Goal: Task Accomplishment & Management: Manage account settings

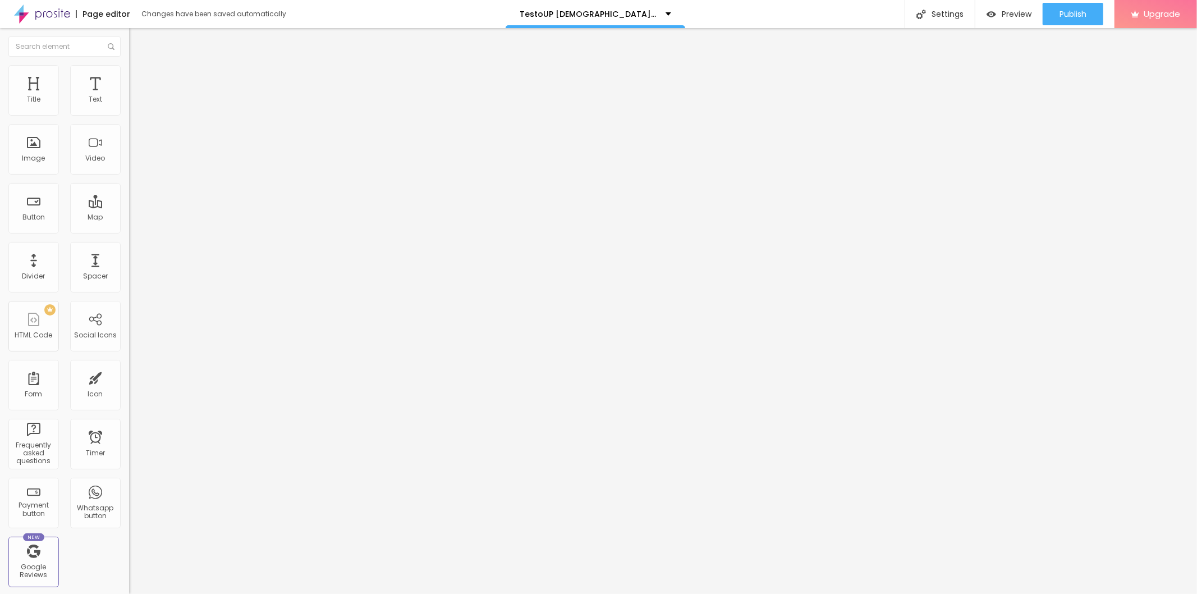
click at [129, 166] on button "button" at bounding box center [137, 160] width 16 height 12
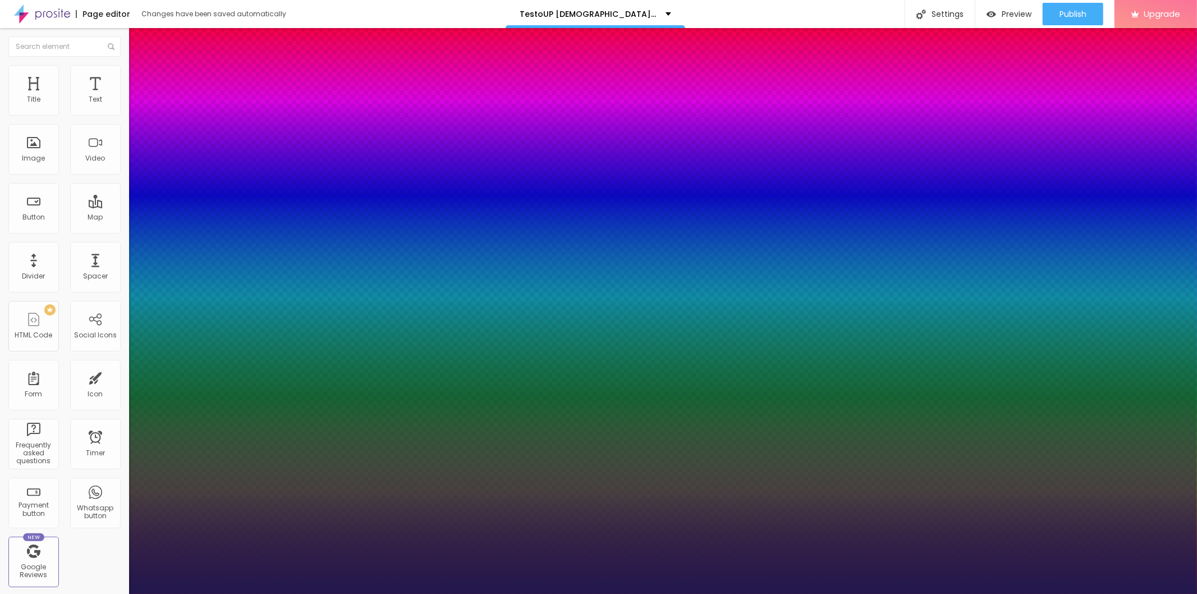
type input "1"
type input "34"
type input "1"
type input "48"
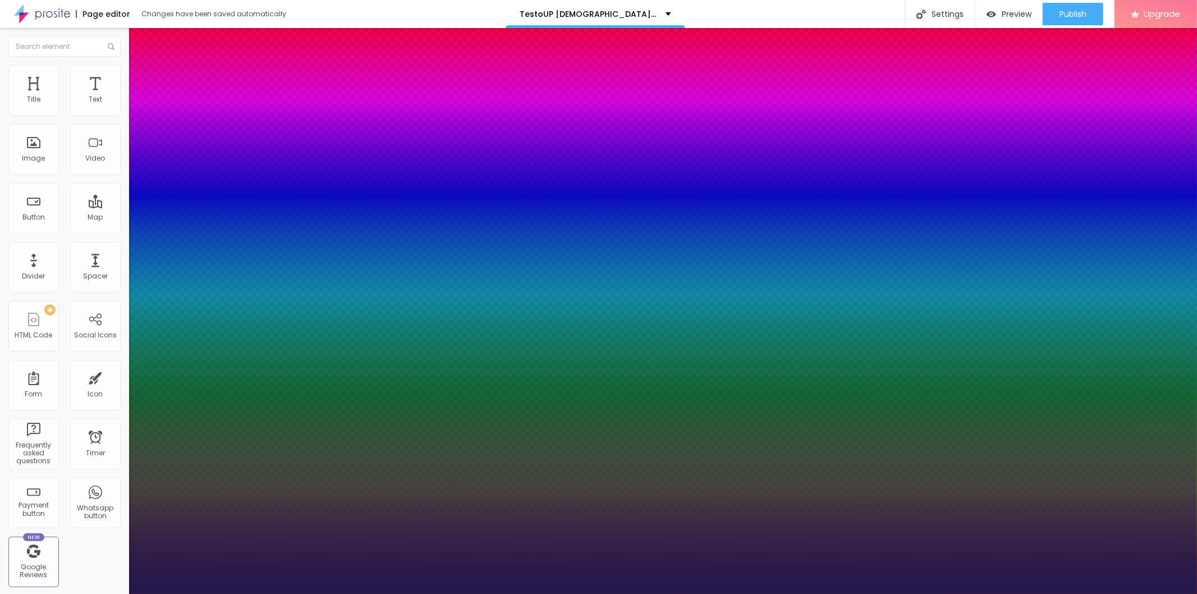
type input "48"
type input "1"
type input "49"
type input "1"
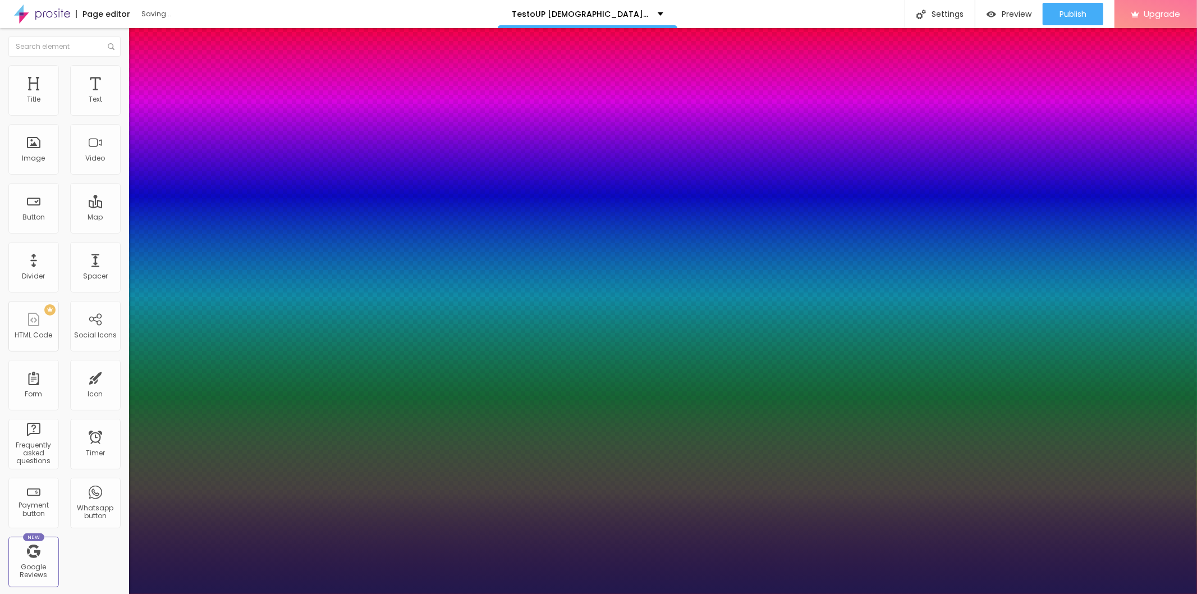
type input "48"
type input "1"
type input "46"
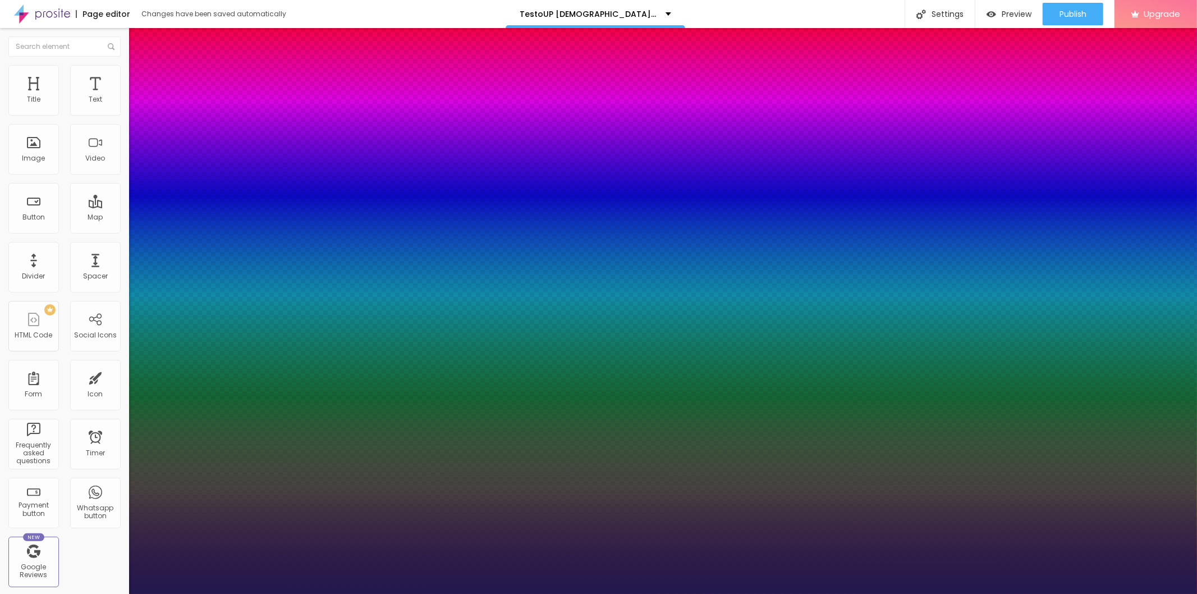
type input "1"
type input "44"
type input "1"
type input "43"
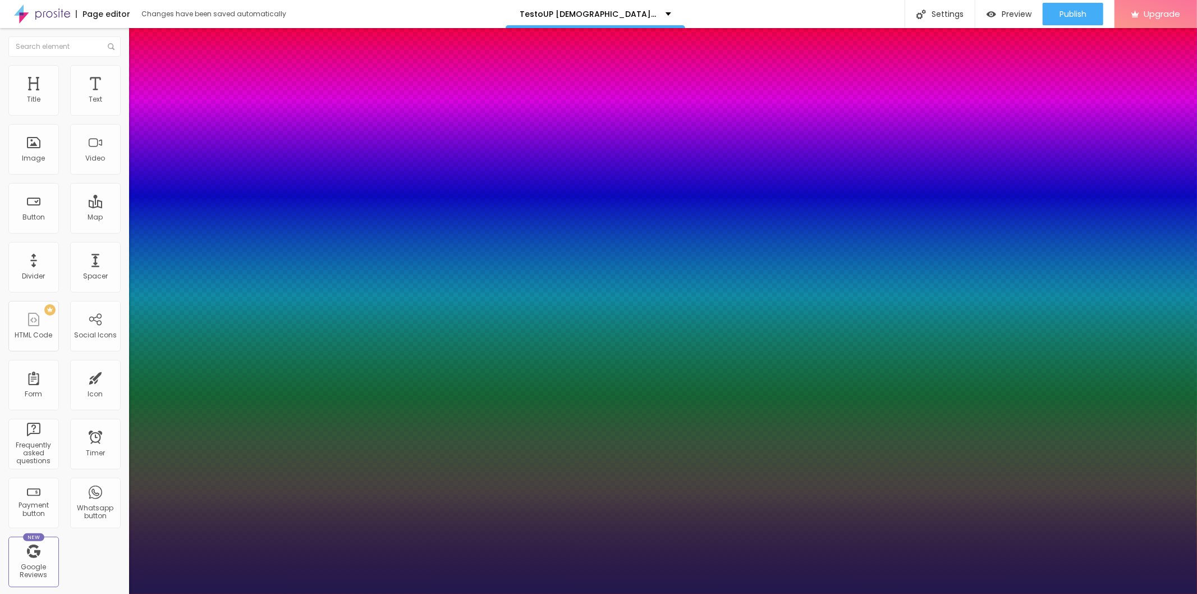
type input "43"
type input "1"
type input "45"
type input "1"
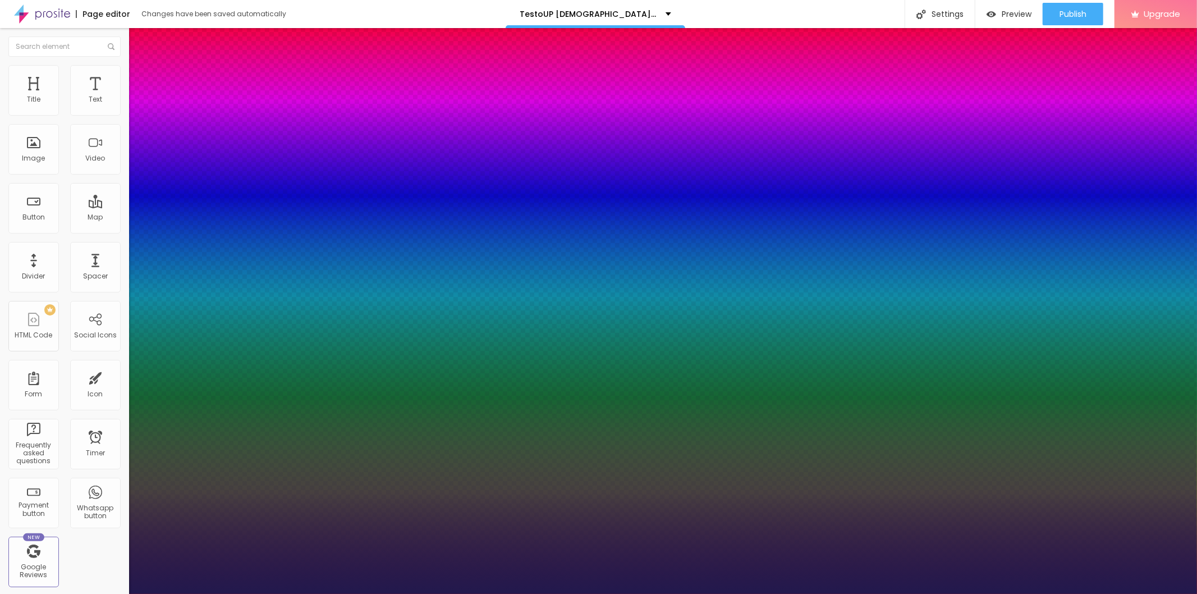
type input "46"
type input "1"
type input "47"
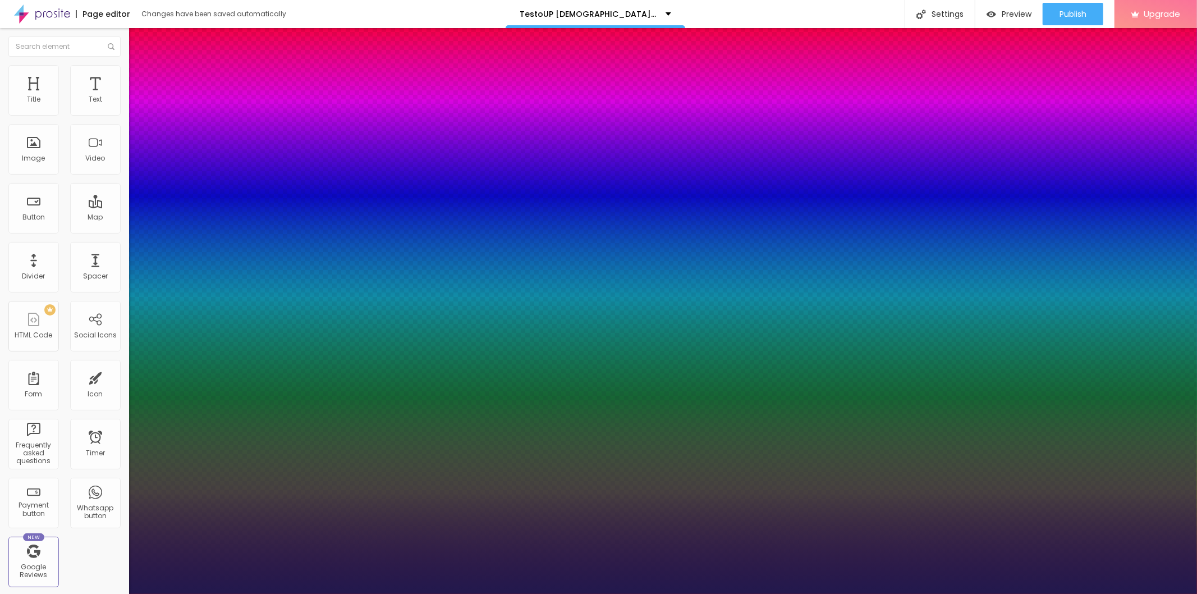
type input "1"
type input "48"
type input "1"
drag, startPoint x: 154, startPoint y: 314, endPoint x: 180, endPoint y: 312, distance: 25.9
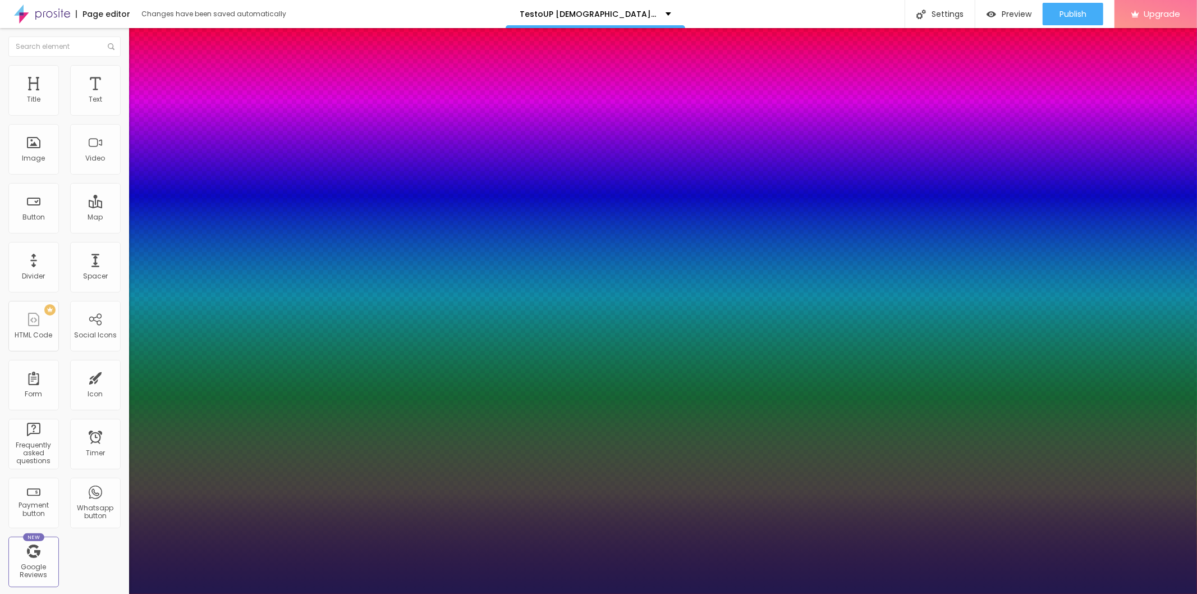
type input "48"
type input "1"
click at [369, 593] on div at bounding box center [598, 594] width 1197 height 0
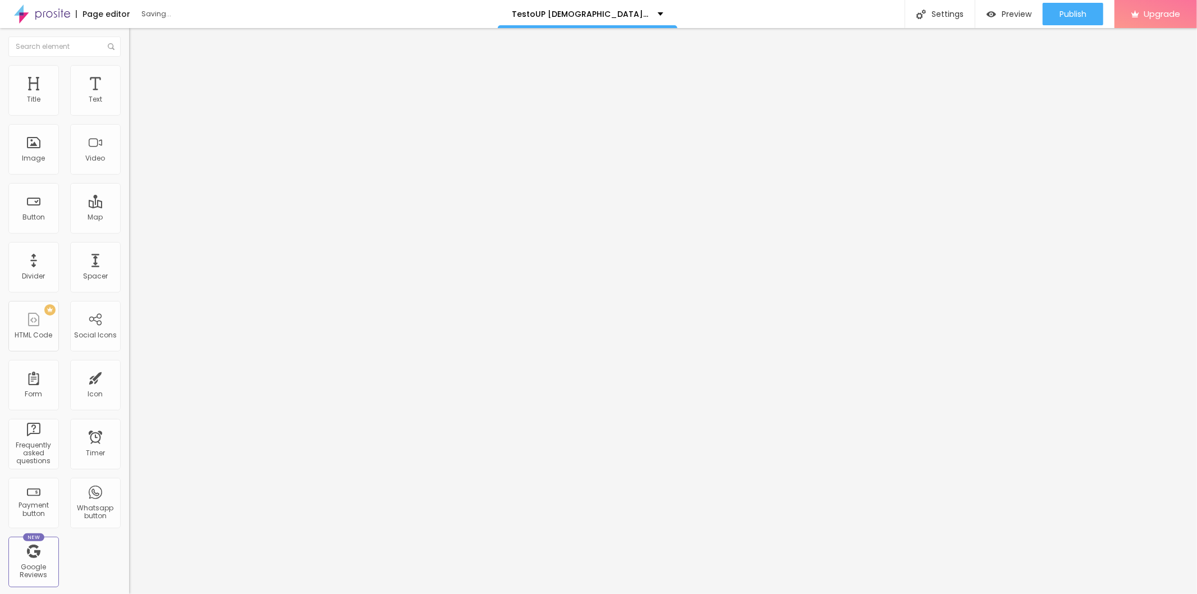
click at [129, 97] on span "Add image" at bounding box center [152, 92] width 46 height 10
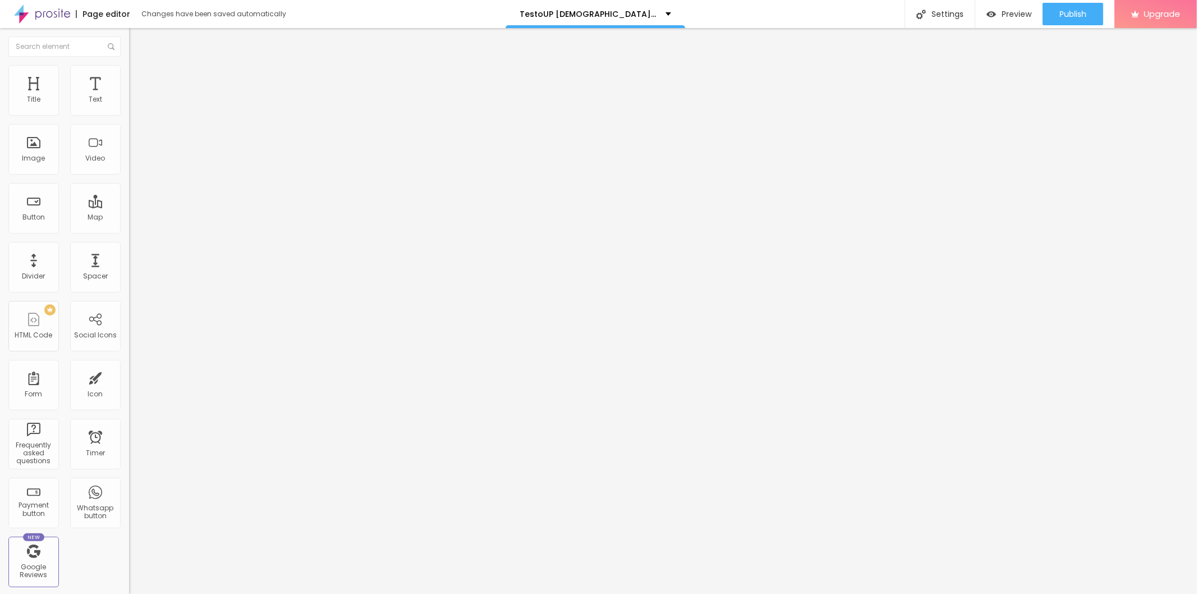
click at [129, 230] on input "https://" at bounding box center [196, 224] width 135 height 11
paste input "[DOMAIN_NAME][URL]"
type input "[URL][DOMAIN_NAME]"
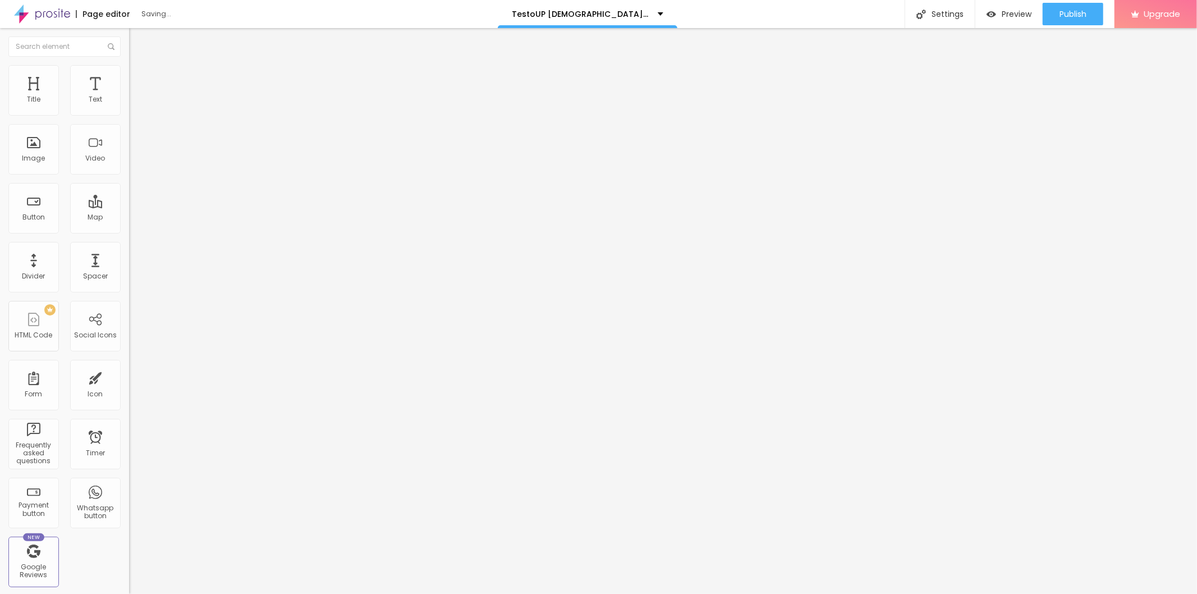
click at [129, 113] on input "text" at bounding box center [196, 107] width 135 height 11
paste input "TestoUP [DEMOGRAPHIC_DATA][MEDICAL_DATA]"
type input "TestoUP [DEMOGRAPHIC_DATA][MEDICAL_DATA]"
click at [129, 65] on img at bounding box center [134, 70] width 10 height 10
type input "95"
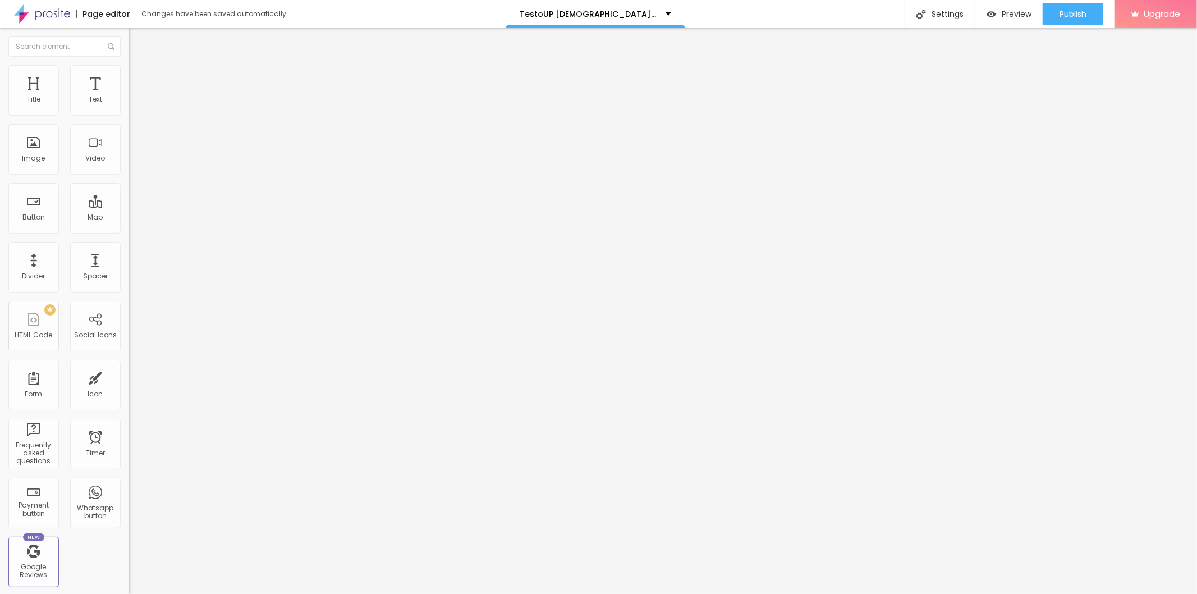
type input "95"
type input "75"
type input "70"
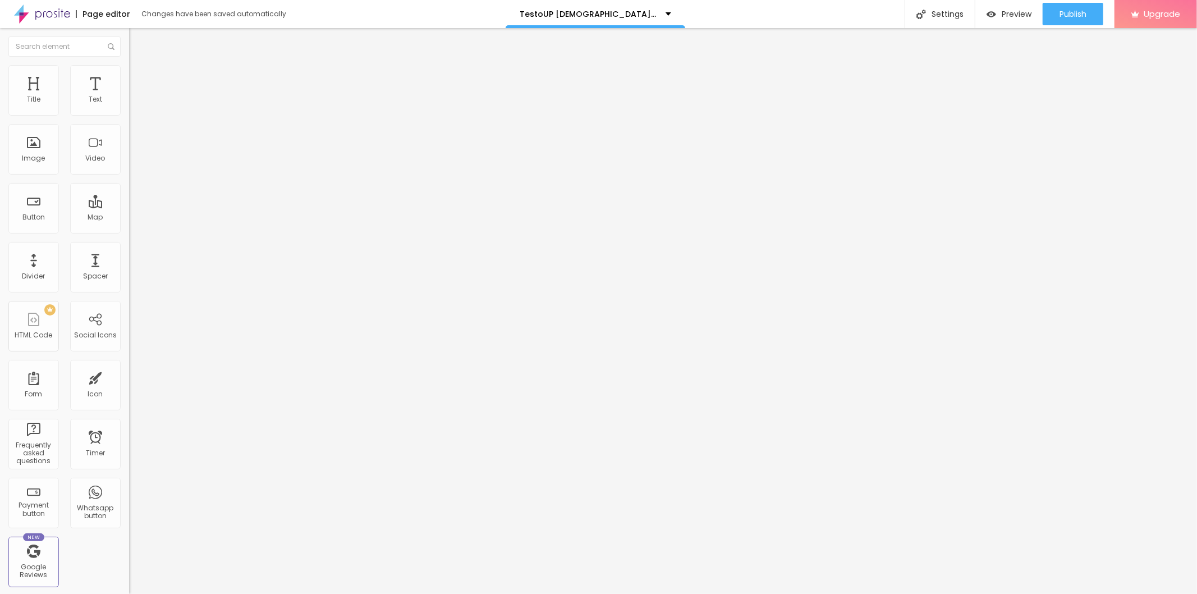
type input "65"
drag, startPoint x: 111, startPoint y: 120, endPoint x: 76, endPoint y: 124, distance: 35.1
type input "65"
click at [129, 115] on input "range" at bounding box center [165, 110] width 72 height 9
click at [135, 103] on icon "button" at bounding box center [137, 101] width 4 height 4
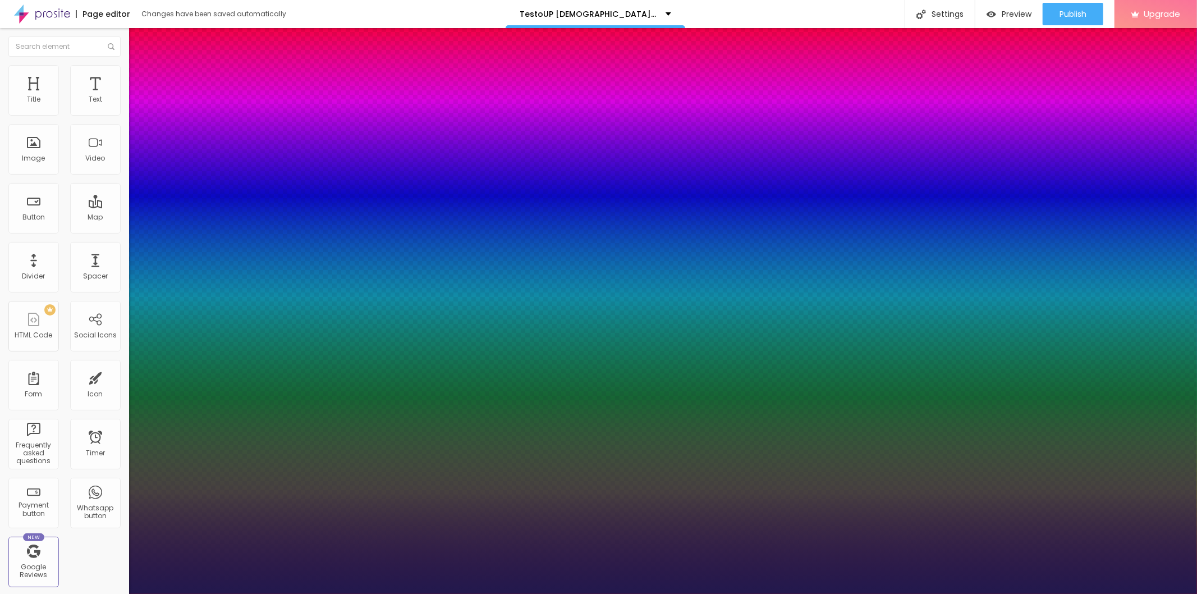
type input "1"
type input "18"
type input "1"
type input "19"
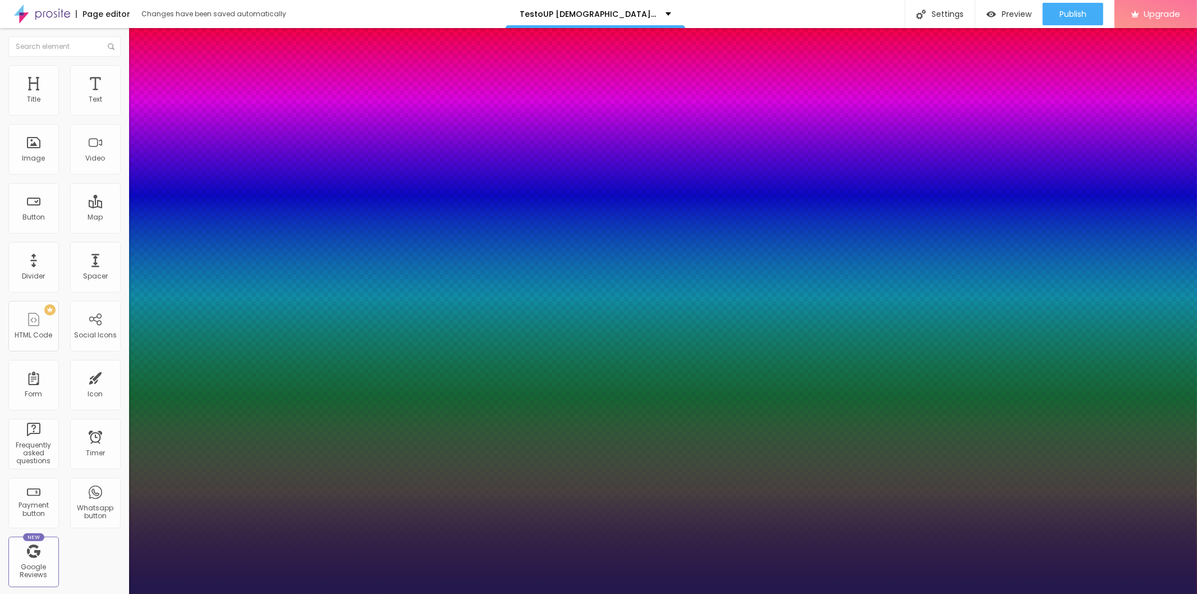
type input "19"
type input "1"
type input "20"
type input "1"
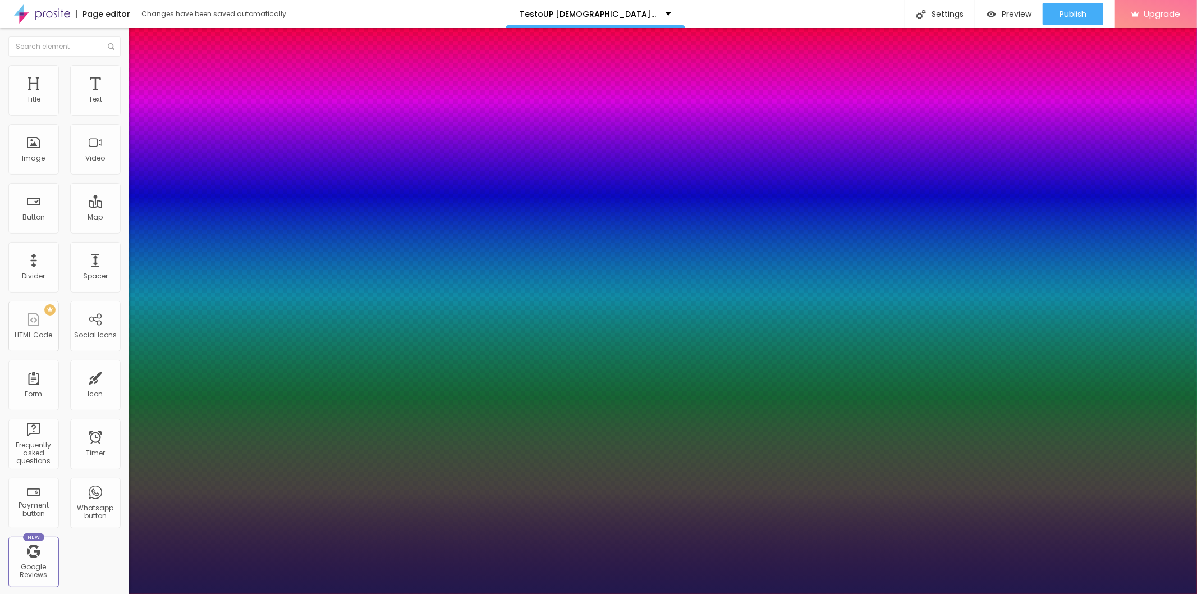
type input "23"
type input "1"
type input "22"
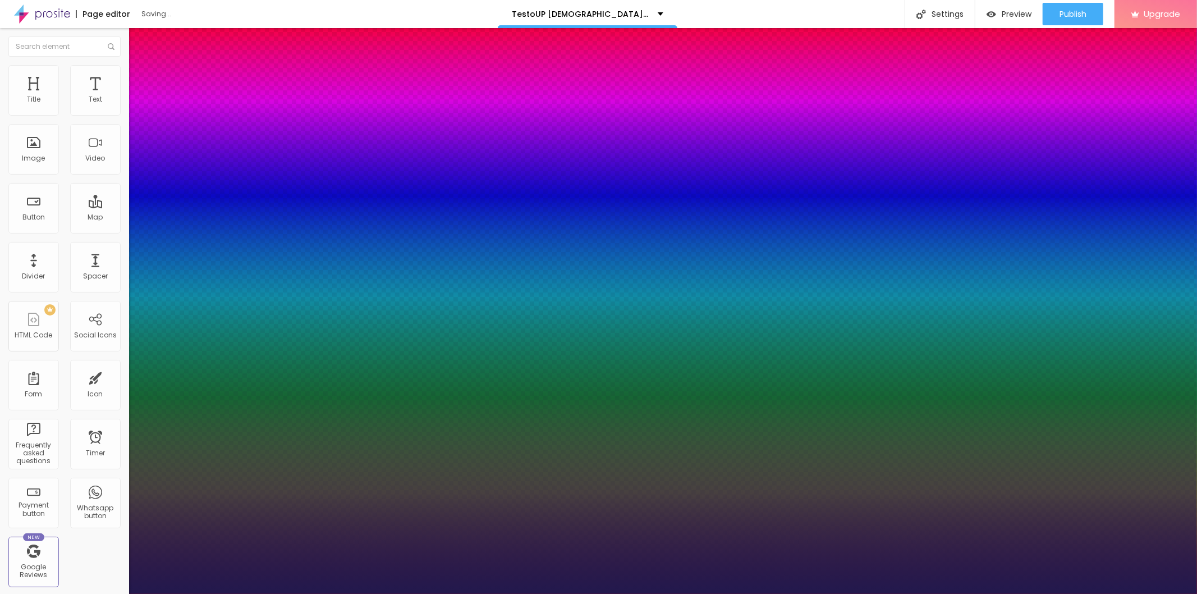
type input "1"
drag, startPoint x: 152, startPoint y: 192, endPoint x: 158, endPoint y: 193, distance: 5.7
type input "22"
click at [273, 593] on div at bounding box center [598, 594] width 1197 height 0
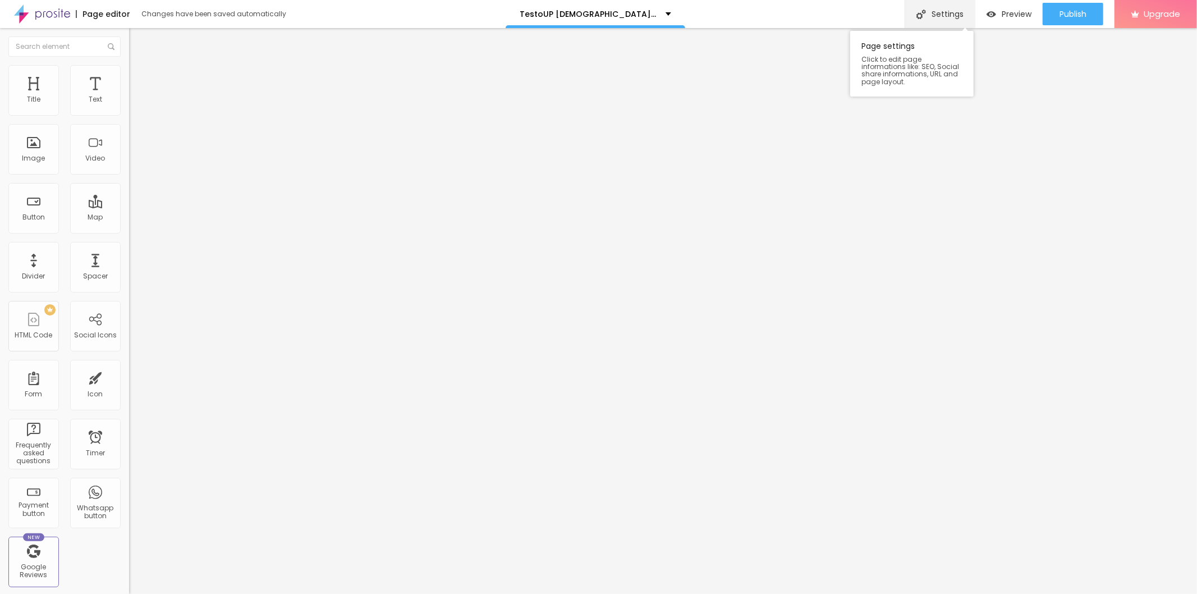
click at [935, 14] on div "Settings" at bounding box center [940, 14] width 70 height 28
drag, startPoint x: 511, startPoint y: 289, endPoint x: 517, endPoint y: 345, distance: 56.5
paste input "TestoUP [DEMOGRAPHIC_DATA][MEDICAL_DATA]"
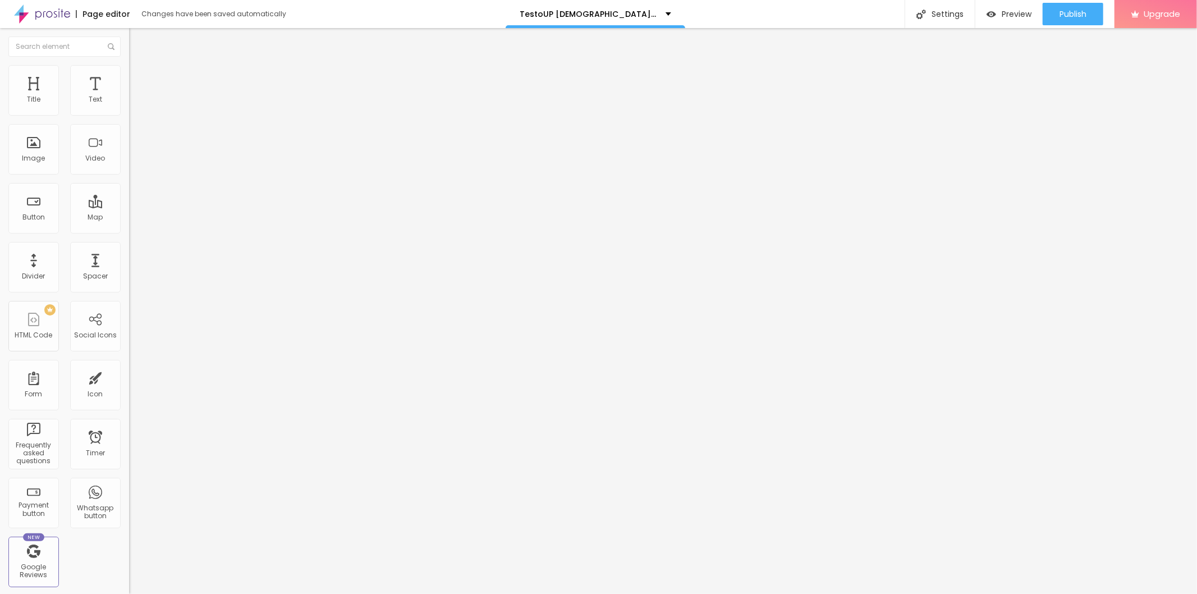
paste input "– Transform Your Energy & Bedroom Life"
type input "TestoUP [DEMOGRAPHIC_DATA][MEDICAL_DATA] –Transform Your Energy & Bedroom Life"
drag, startPoint x: 559, startPoint y: 314, endPoint x: 450, endPoint y: 315, distance: 108.9
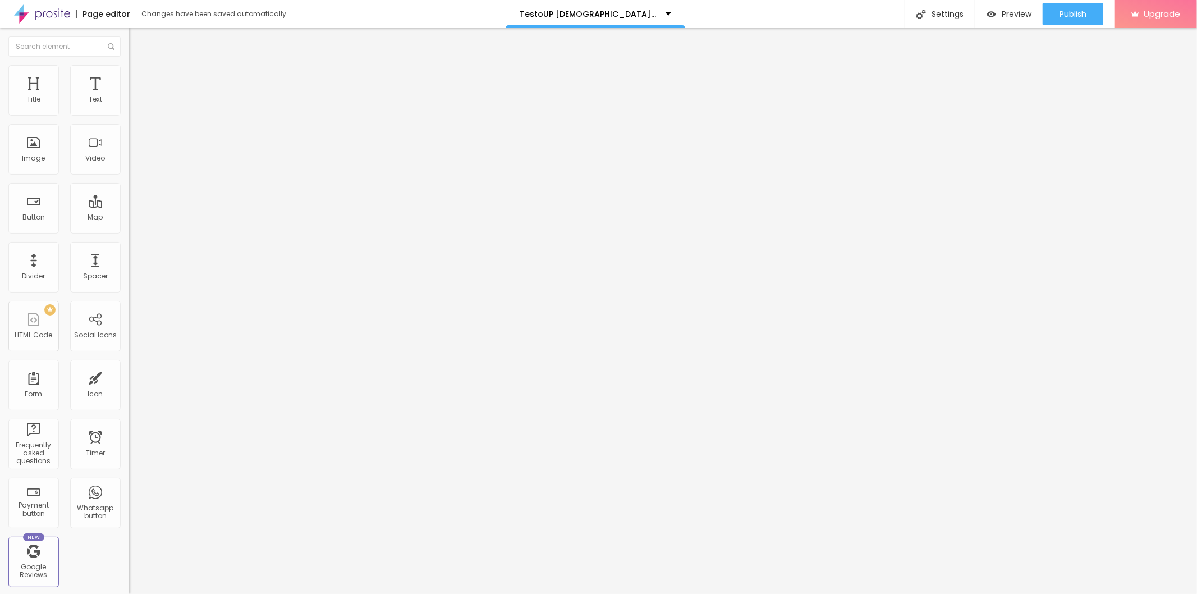
paste textarea "TestoUP [DEMOGRAPHIC_DATA][MEDICAL_DATA] is a natural supplement designed to bo…"
type textarea "TestoUP [DEMOGRAPHIC_DATA][MEDICAL_DATA] is a natural supplement designed to bo…"
drag, startPoint x: 607, startPoint y: 277, endPoint x: 459, endPoint y: 272, distance: 148.2
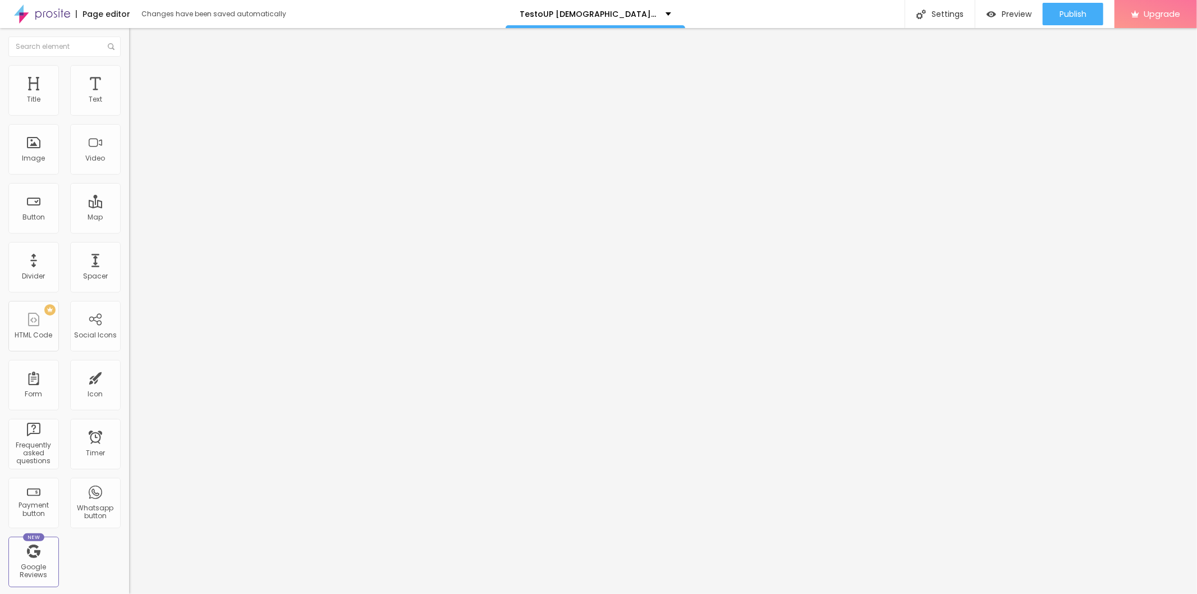
paste textarea "TestoUP [DEMOGRAPHIC_DATA][MEDICAL_DATA]"
type textarea "TestoUP [DEMOGRAPHIC_DATA][MEDICAL_DATA]"
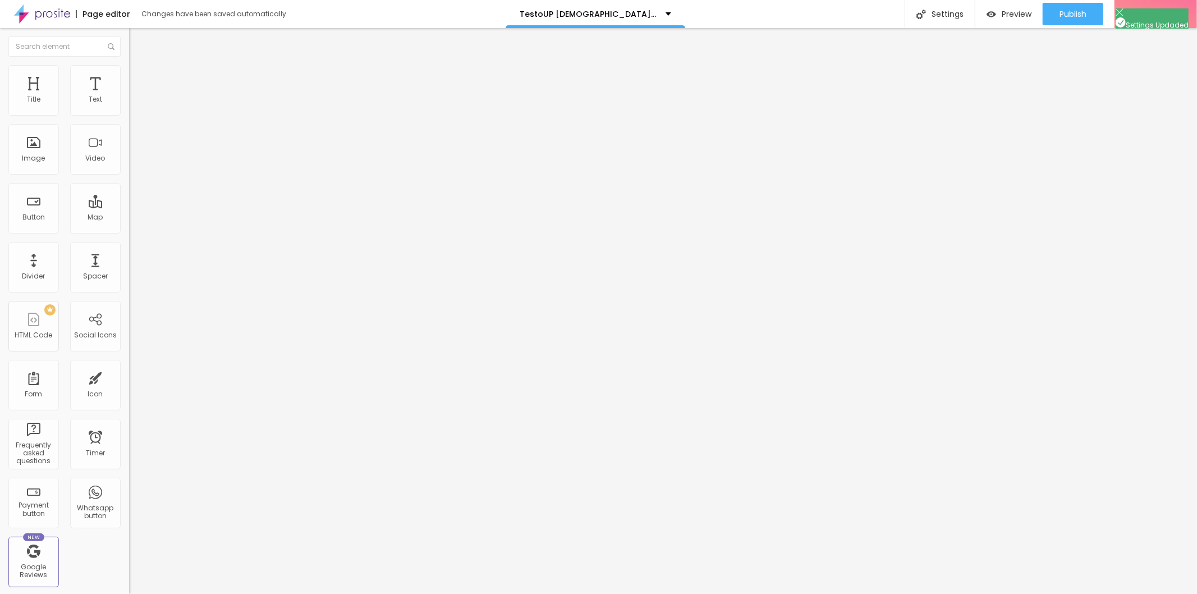
click at [1066, 13] on span "Publish" at bounding box center [1073, 14] width 27 height 9
click at [1008, 76] on link "View page" at bounding box center [1040, 78] width 101 height 7
